Goal: Task Accomplishment & Management: Manage account settings

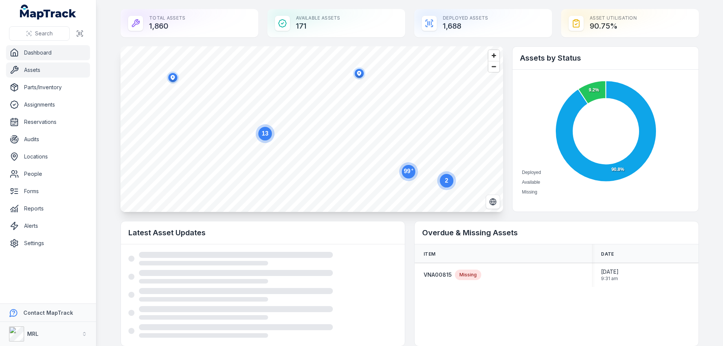
click at [32, 72] on link "Assets" at bounding box center [48, 70] width 84 height 15
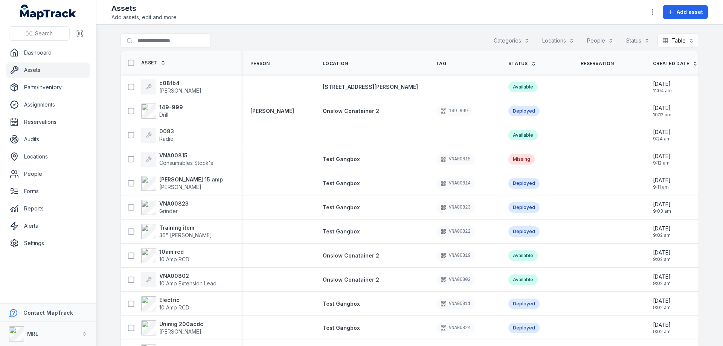
click at [554, 40] on button "Locations" at bounding box center [559, 41] width 42 height 14
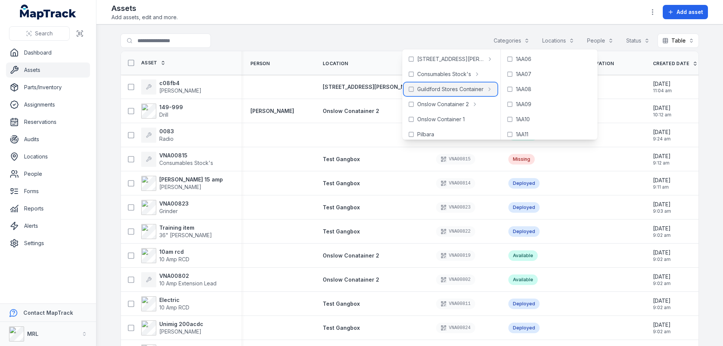
click at [438, 92] on span "Guildford Stores Container" at bounding box center [450, 90] width 66 height 8
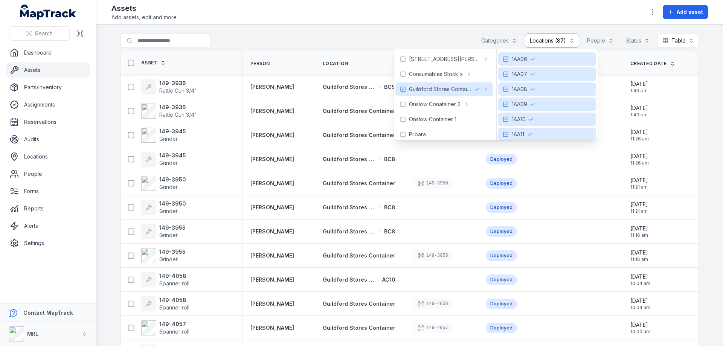
click at [359, 29] on main "Search for assets Categories Locations (87) People Status Table ***** Asset Per…" at bounding box center [409, 185] width 627 height 322
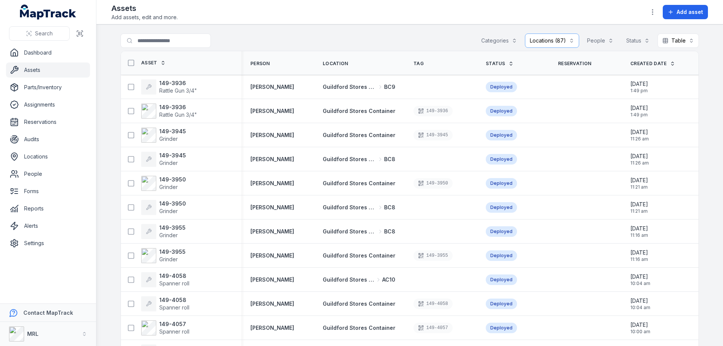
click at [509, 63] on icon at bounding box center [511, 63] width 5 height 5
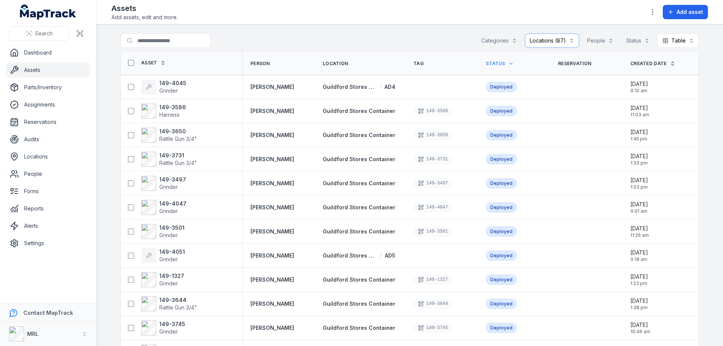
click at [568, 40] on button "Locations (87)" at bounding box center [552, 41] width 54 height 14
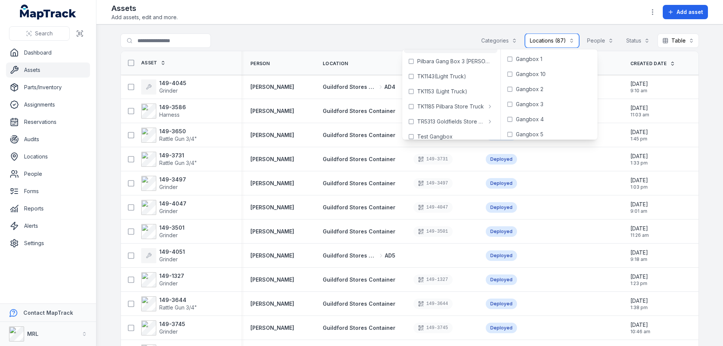
scroll to position [140, 0]
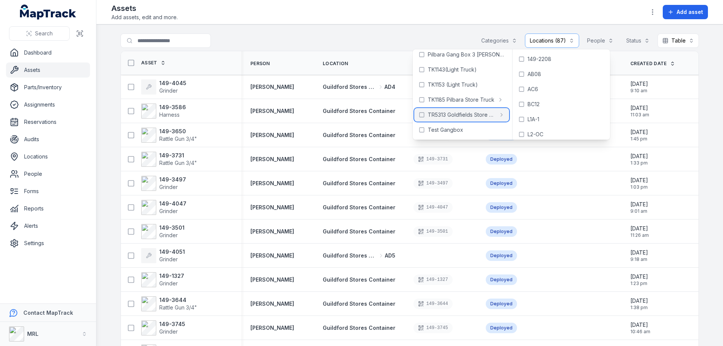
click at [449, 114] on span "TR5313 Goldfields Store Truck" at bounding box center [462, 115] width 68 height 8
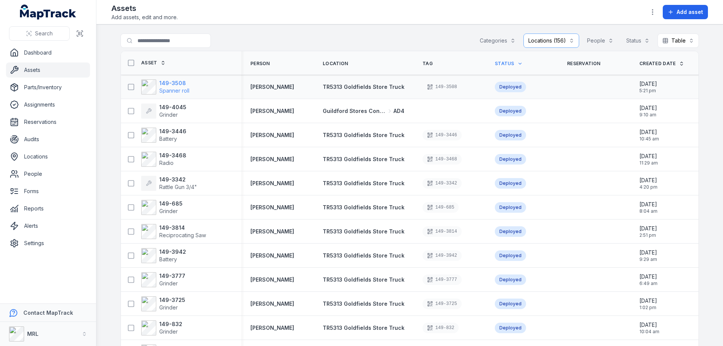
click at [175, 84] on strong "149-3508" at bounding box center [174, 83] width 30 height 8
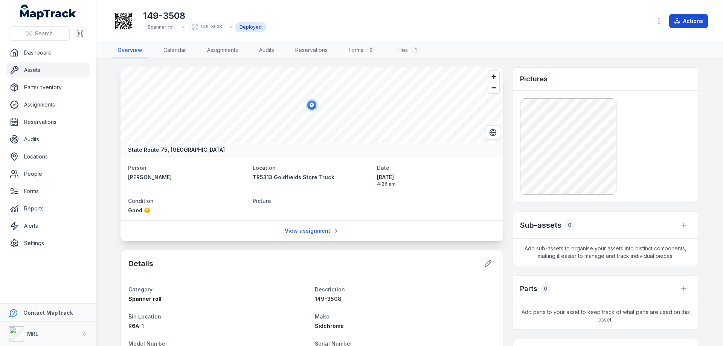
click at [695, 20] on button "Actions" at bounding box center [689, 21] width 39 height 14
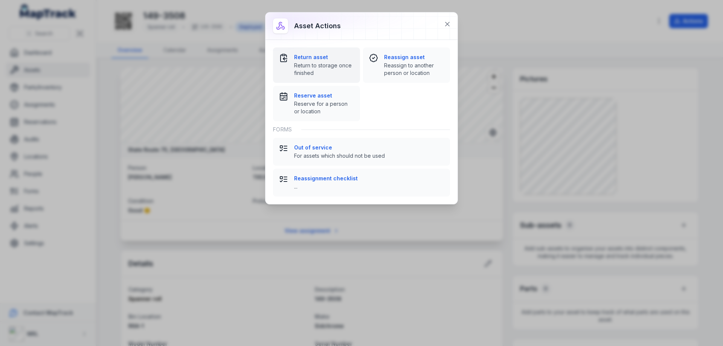
click at [305, 61] on div "Return asset Return to storage once finished" at bounding box center [324, 64] width 60 height 23
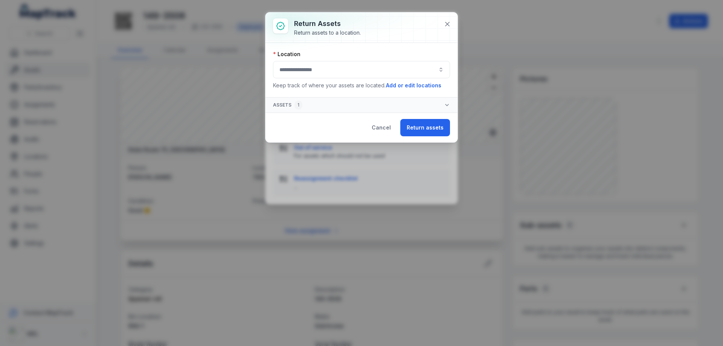
click at [313, 69] on button "button" at bounding box center [361, 69] width 177 height 17
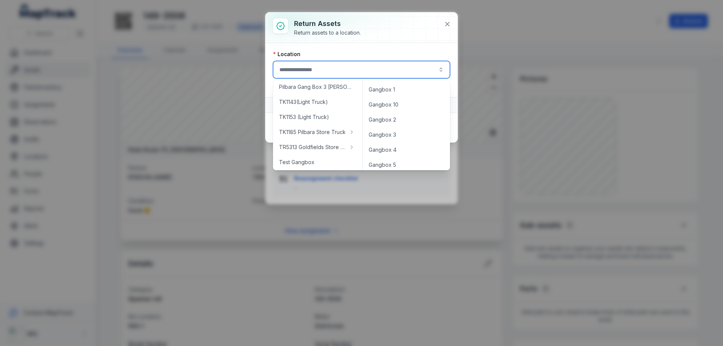
scroll to position [140, 0]
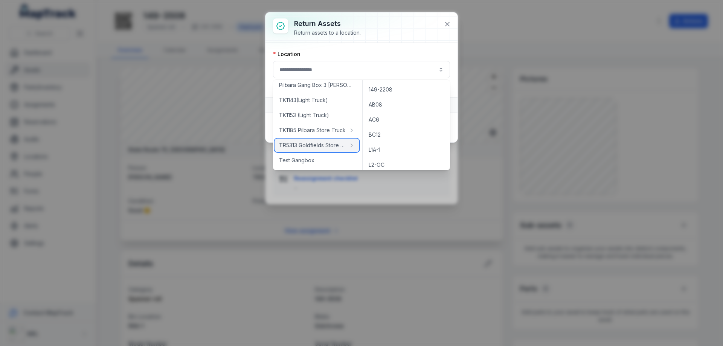
click at [310, 145] on span "TR5313 Goldfields Store Truck" at bounding box center [312, 146] width 67 height 8
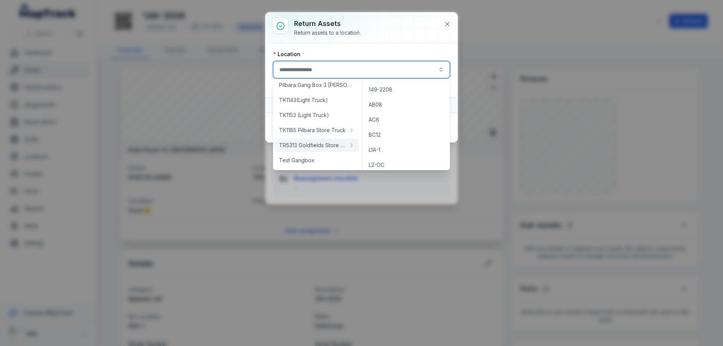
type input "**********"
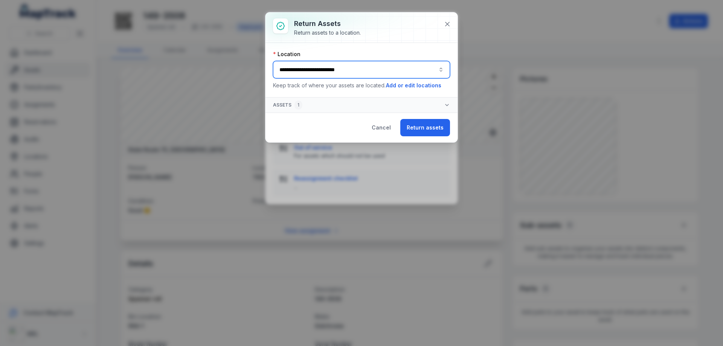
click at [410, 74] on button "**********" at bounding box center [361, 69] width 177 height 17
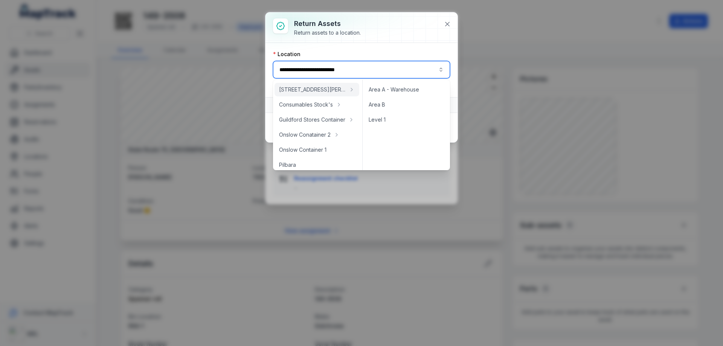
click at [374, 37] on div at bounding box center [362, 27] width 192 height 30
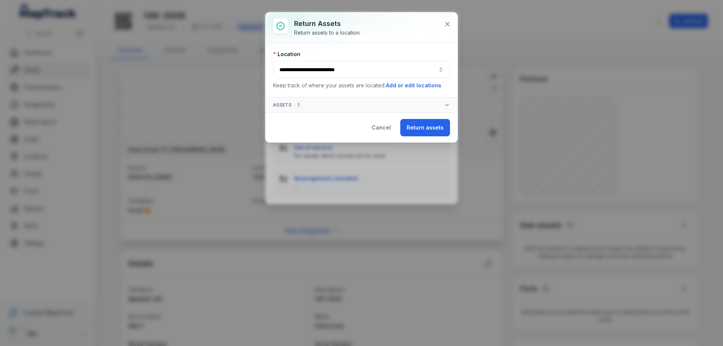
click at [395, 70] on button "**********" at bounding box center [361, 69] width 177 height 17
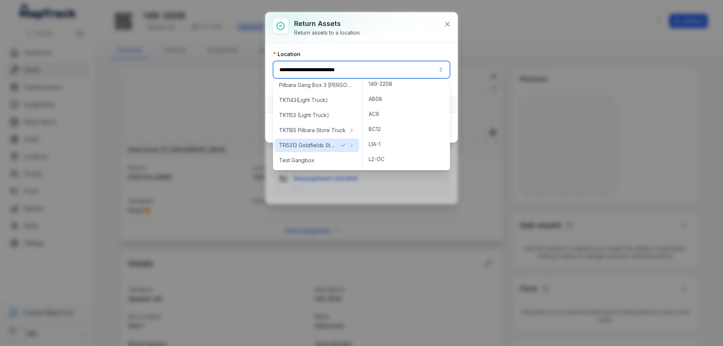
scroll to position [0, 0]
click at [448, 23] on icon at bounding box center [448, 24] width 4 height 4
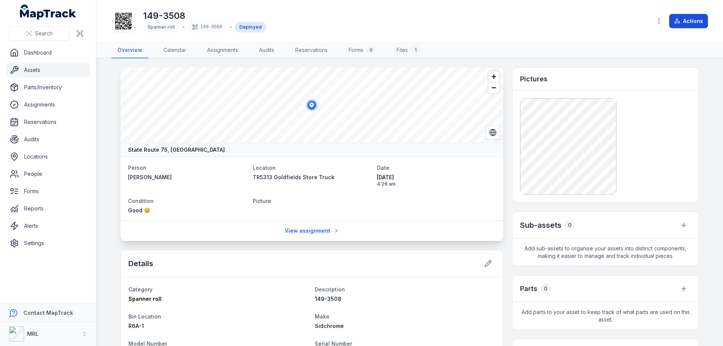
click at [691, 21] on button "Actions" at bounding box center [689, 21] width 39 height 14
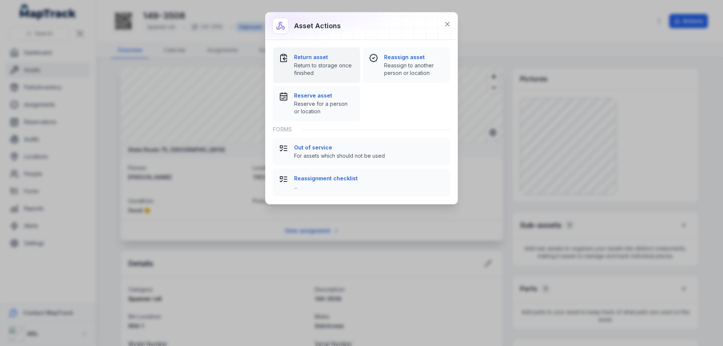
click at [318, 62] on span "Return to storage once finished" at bounding box center [324, 69] width 60 height 15
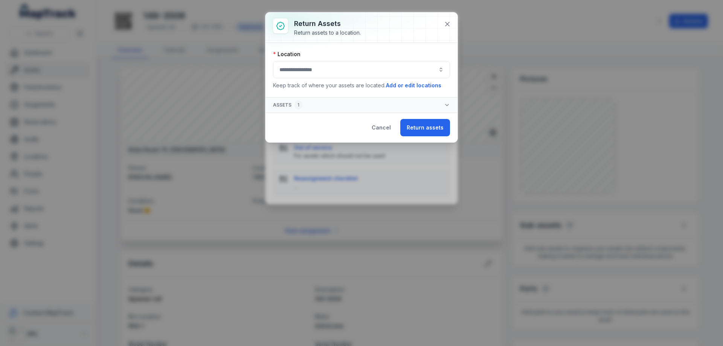
click at [360, 70] on button "button" at bounding box center [361, 69] width 177 height 17
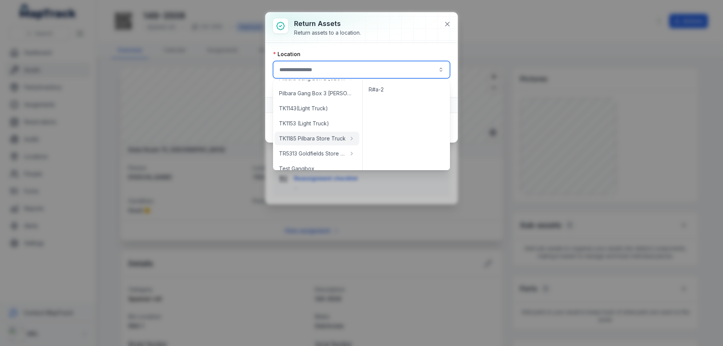
scroll to position [140, 0]
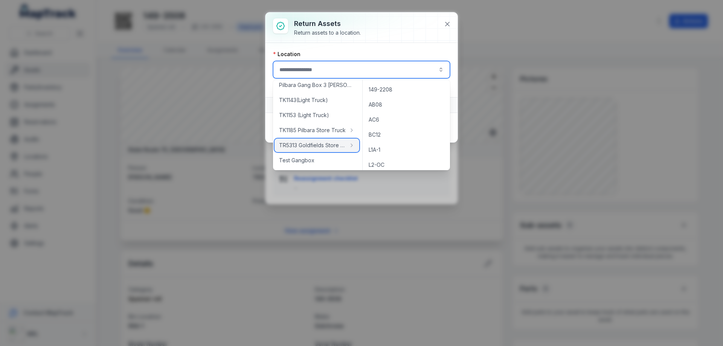
click at [313, 148] on span "TR5313 Goldfields Store Truck" at bounding box center [312, 146] width 67 height 8
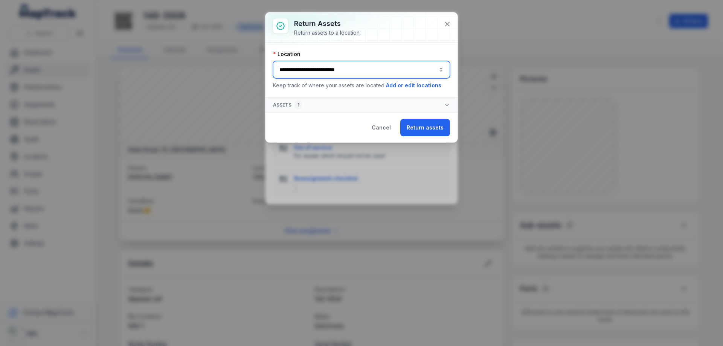
click at [379, 72] on button "**********" at bounding box center [361, 69] width 177 height 17
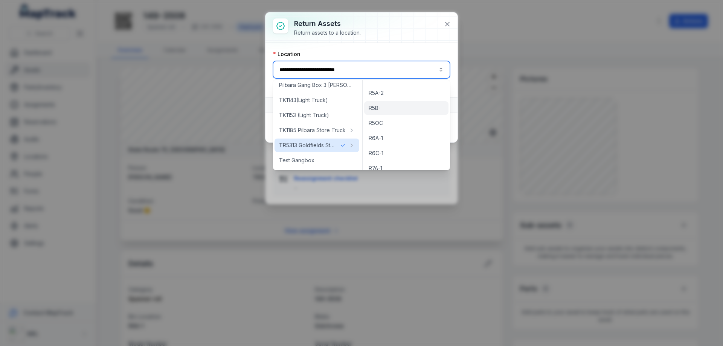
scroll to position [867, 0]
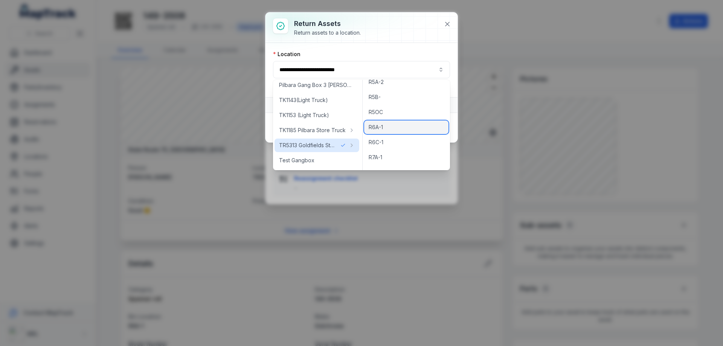
click at [389, 128] on div "R6A-1" at bounding box center [406, 128] width 84 height 14
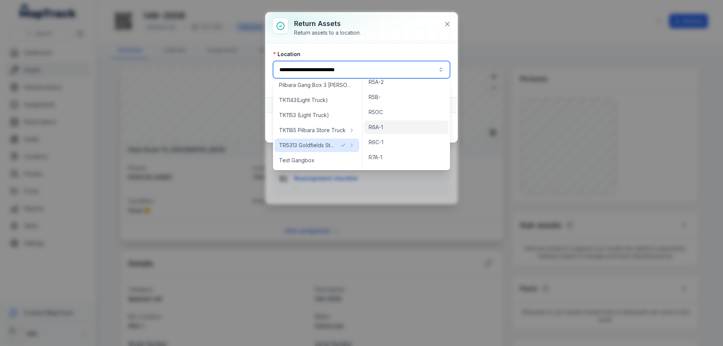
type input "*****"
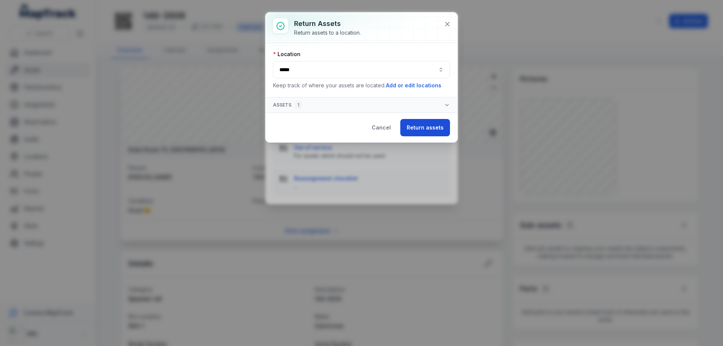
click at [428, 124] on button "Return assets" at bounding box center [425, 127] width 50 height 17
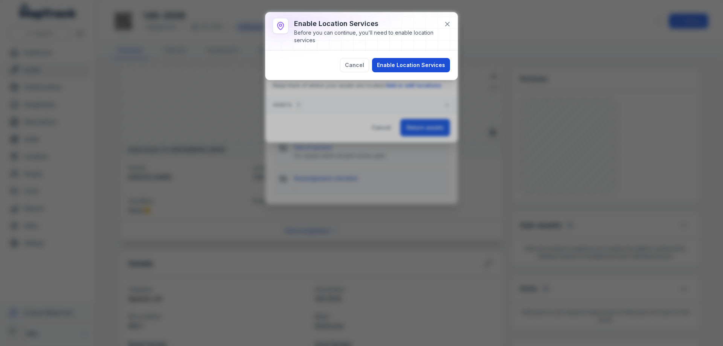
click at [436, 68] on button "Enable Location Services" at bounding box center [411, 65] width 78 height 14
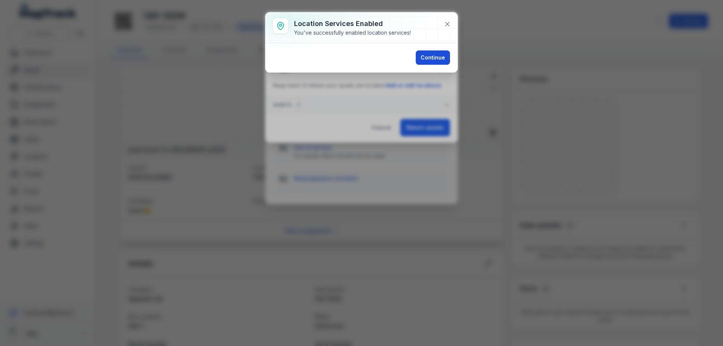
click at [435, 58] on button "Continue" at bounding box center [433, 57] width 34 height 14
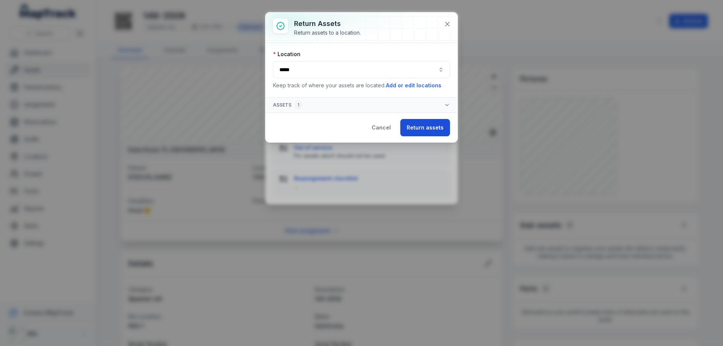
click at [429, 129] on button "Return assets" at bounding box center [425, 127] width 50 height 17
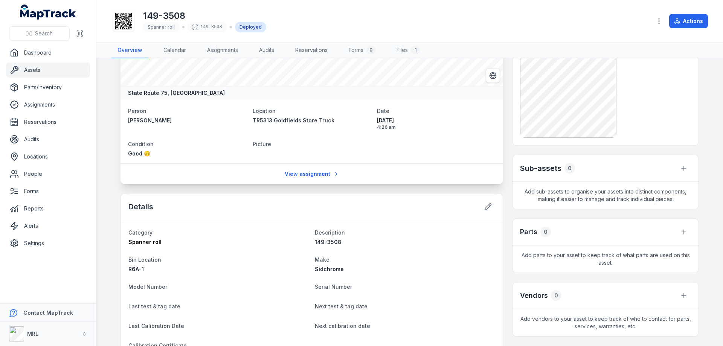
scroll to position [0, 0]
